Goal: Information Seeking & Learning: Learn about a topic

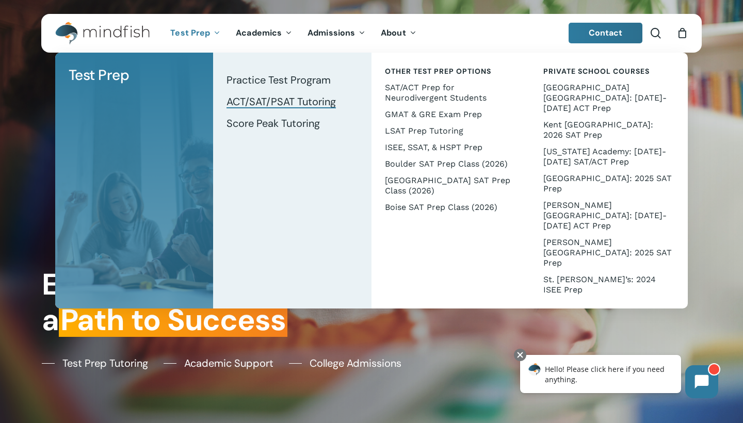
click at [251, 100] on span "ACT/SAT/PSAT Tutoring" at bounding box center [280, 101] width 109 height 13
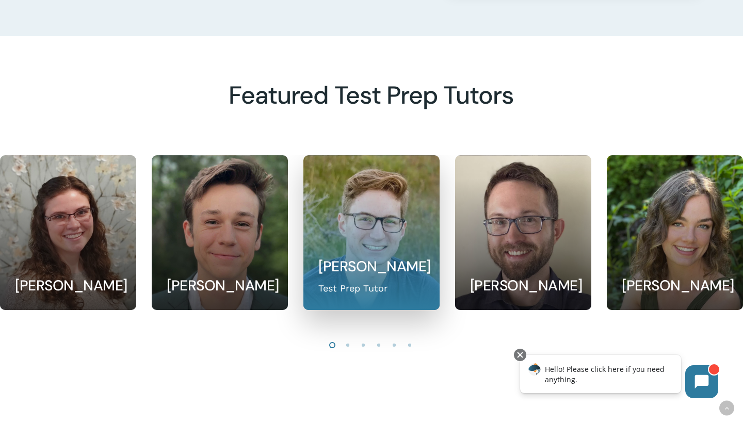
scroll to position [860, 0]
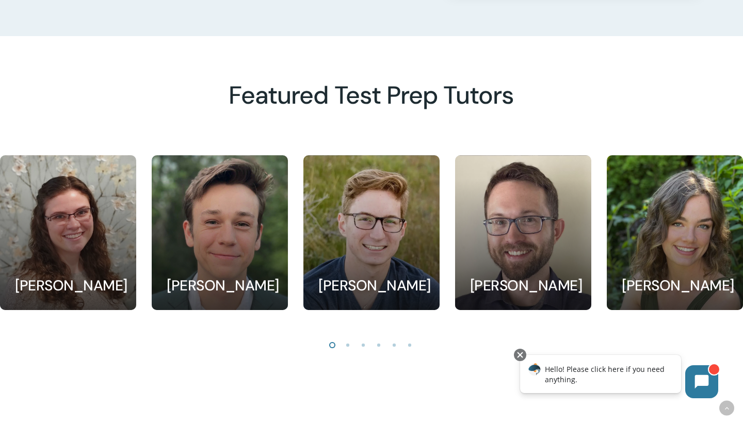
click at [348, 341] on li "Page dot 2" at bounding box center [347, 344] width 15 height 15
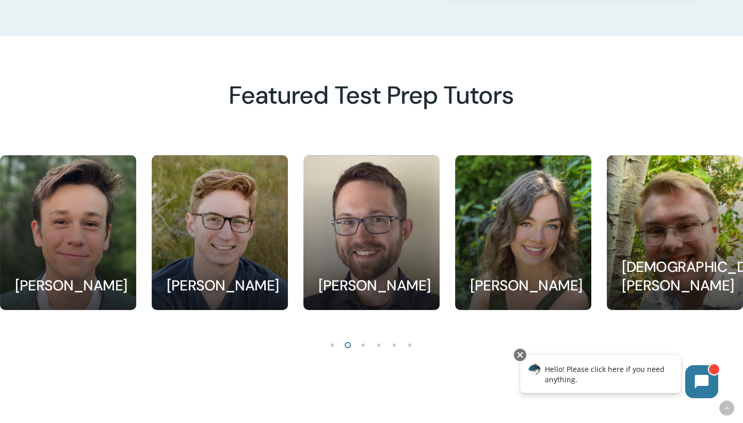
click at [348, 341] on li "Page dot 2" at bounding box center [347, 344] width 15 height 15
click at [362, 341] on li "Page dot 3" at bounding box center [363, 344] width 15 height 15
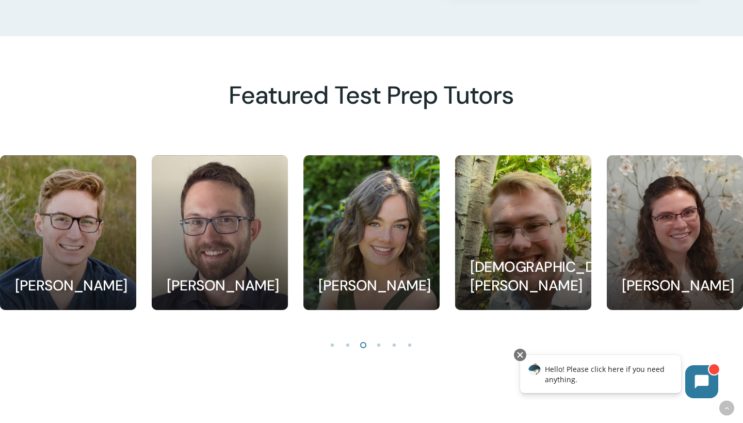
click at [378, 343] on li "Page dot 4" at bounding box center [378, 344] width 15 height 15
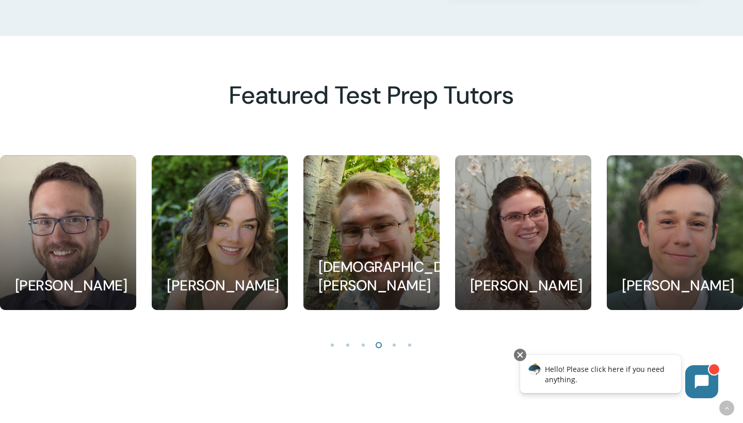
click at [391, 342] on li "Page dot 5" at bounding box center [394, 344] width 15 height 15
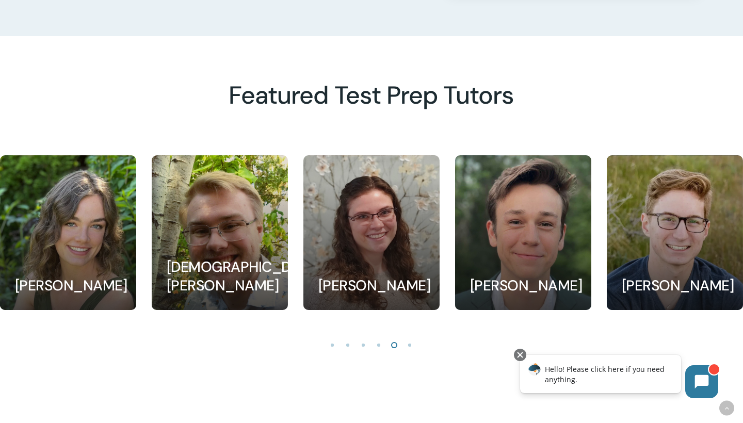
click at [410, 344] on li "Page dot 6" at bounding box center [409, 344] width 15 height 15
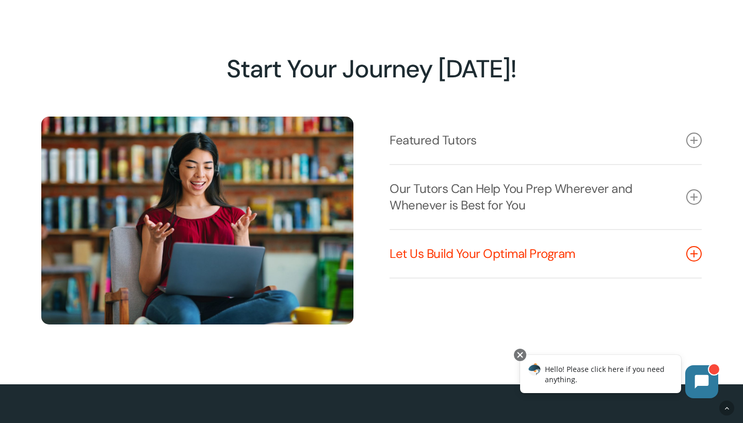
scroll to position [407, 0]
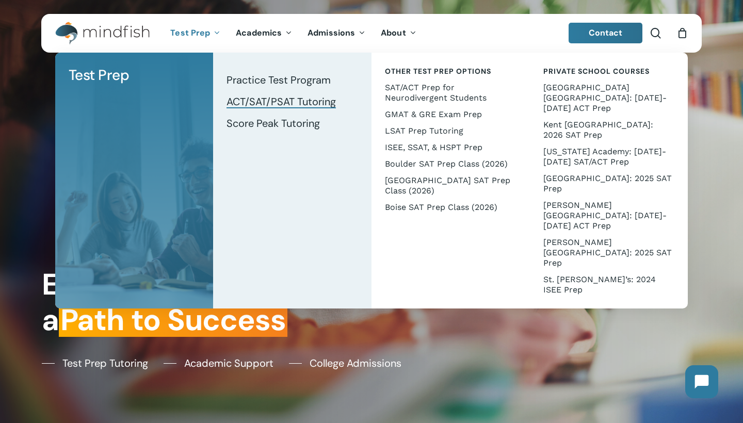
click at [280, 99] on span "ACT/SAT/PSAT Tutoring" at bounding box center [280, 101] width 109 height 13
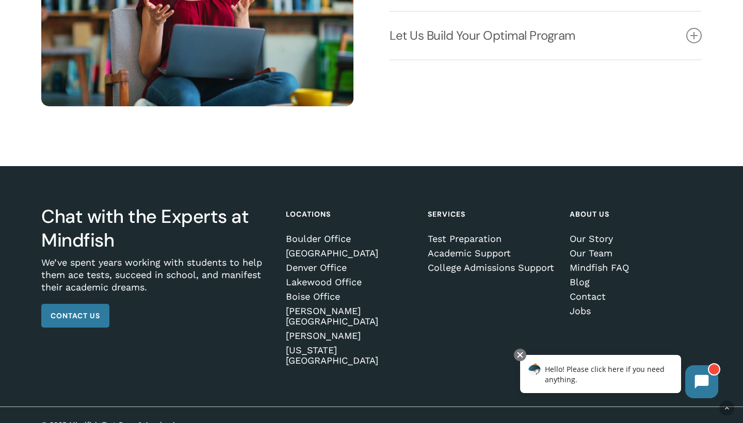
scroll to position [1436, 1]
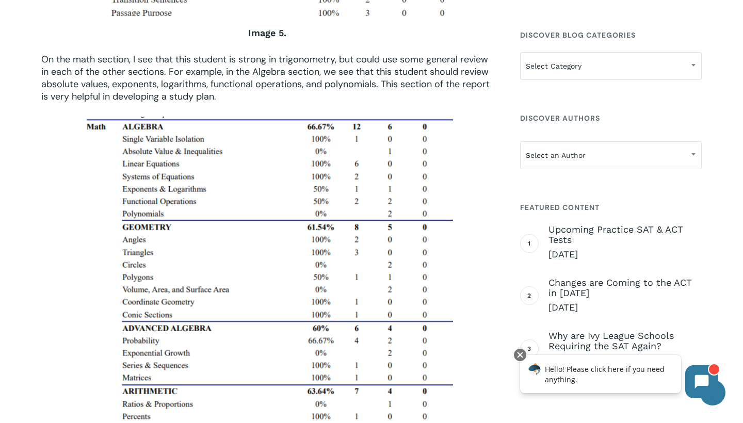
scroll to position [1961, 0]
